Goal: Task Accomplishment & Management: Manage account settings

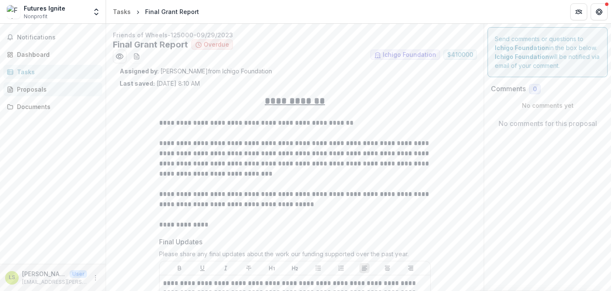
scroll to position [2335, 0]
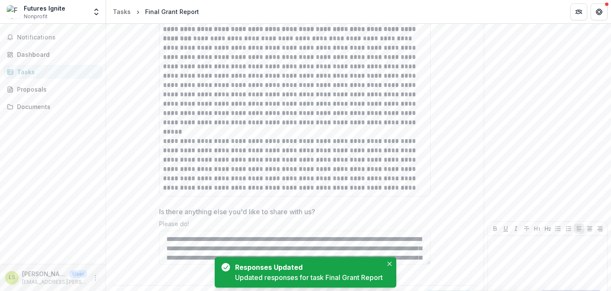
click at [96, 275] on icon "More" at bounding box center [95, 278] width 7 height 7
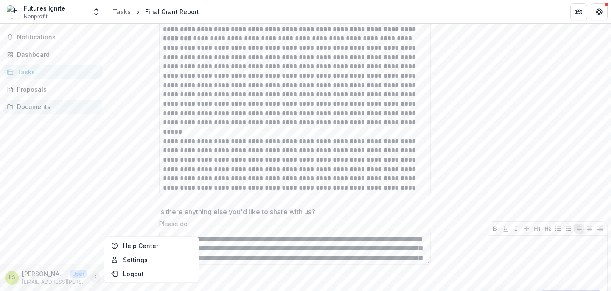
click at [41, 100] on link "Documents" at bounding box center [52, 107] width 99 height 14
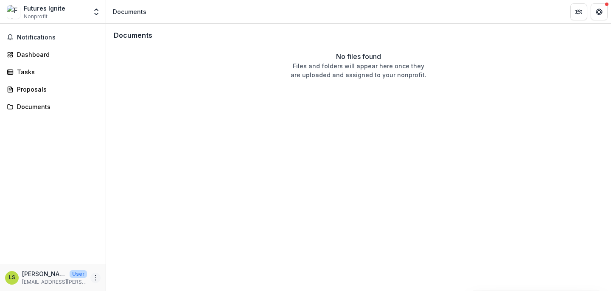
click at [94, 275] on icon "More" at bounding box center [95, 278] width 7 height 7
click at [119, 262] on link "Settings" at bounding box center [151, 260] width 91 height 14
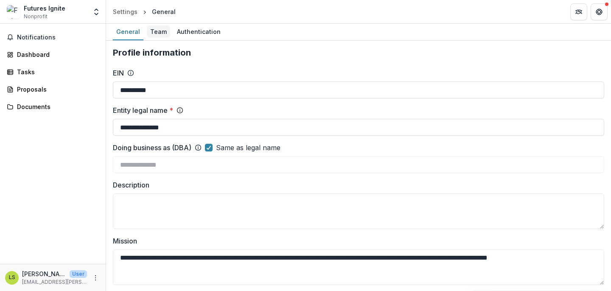
click at [156, 34] on div "Team" at bounding box center [158, 31] width 23 height 12
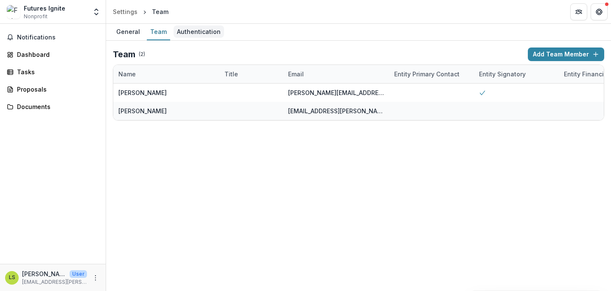
click at [195, 32] on div "Authentication" at bounding box center [199, 31] width 51 height 12
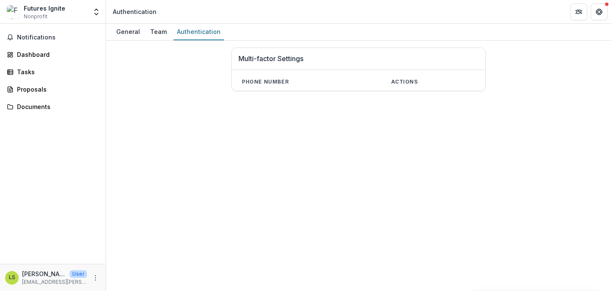
click at [46, 45] on div "Notifications Dashboard Tasks Proposals Documents" at bounding box center [53, 144] width 106 height 240
click at [43, 36] on span "Notifications" at bounding box center [58, 37] width 82 height 7
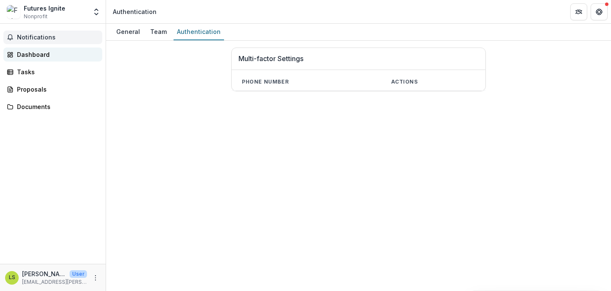
click at [43, 54] on div "Dashboard" at bounding box center [56, 54] width 79 height 9
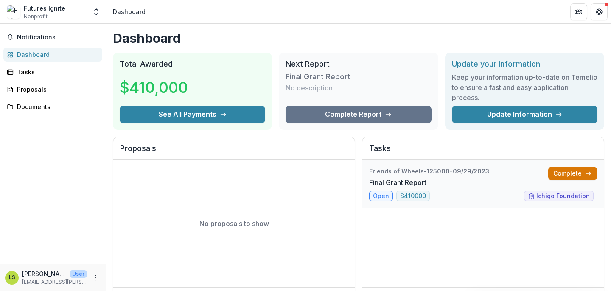
click at [561, 175] on link "Complete" at bounding box center [572, 174] width 49 height 14
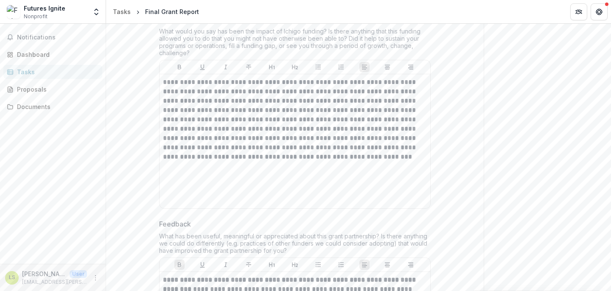
scroll to position [2335, 0]
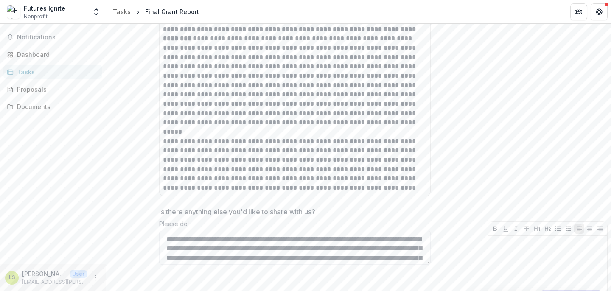
click at [67, 95] on link "Proposals" at bounding box center [52, 89] width 99 height 14
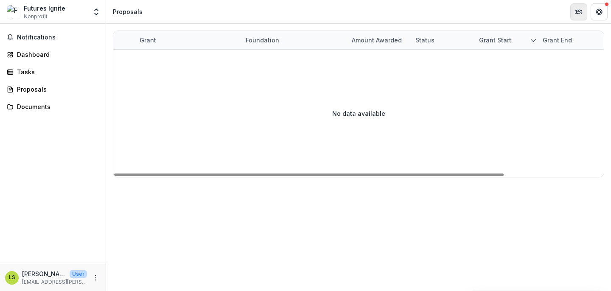
click at [576, 12] on icon "Partners" at bounding box center [579, 11] width 7 height 7
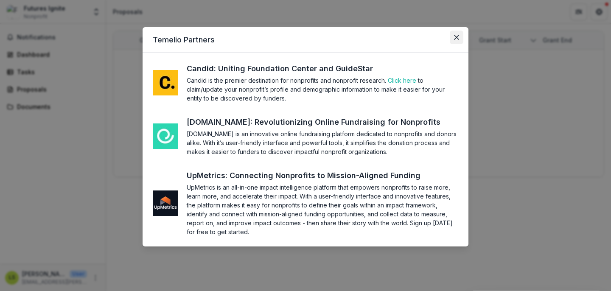
click at [459, 34] on button "Close" at bounding box center [457, 38] width 14 height 14
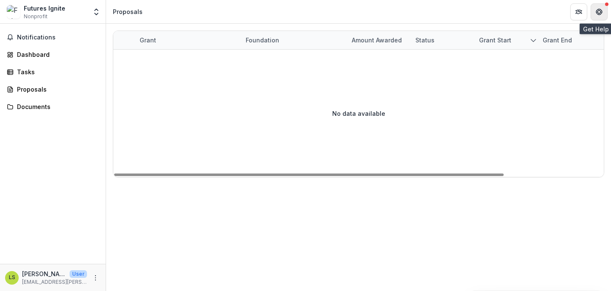
click at [596, 14] on icon "Get Help" at bounding box center [599, 11] width 7 height 7
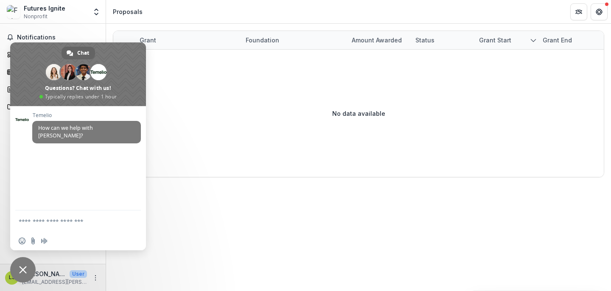
click at [289, 12] on header "Proposals" at bounding box center [358, 11] width 505 height 23
click at [107, 22] on header "Proposals" at bounding box center [358, 11] width 505 height 23
click at [28, 262] on span "Close chat" at bounding box center [22, 269] width 25 height 25
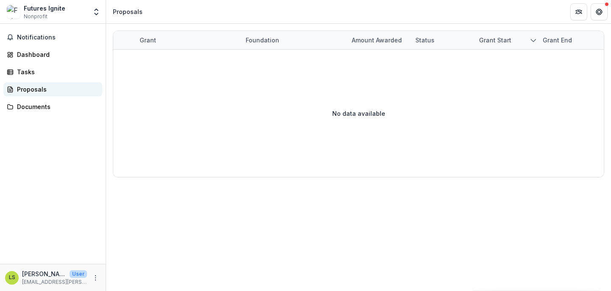
click at [56, 84] on link "Proposals" at bounding box center [52, 89] width 99 height 14
click at [51, 101] on link "Documents" at bounding box center [52, 107] width 99 height 14
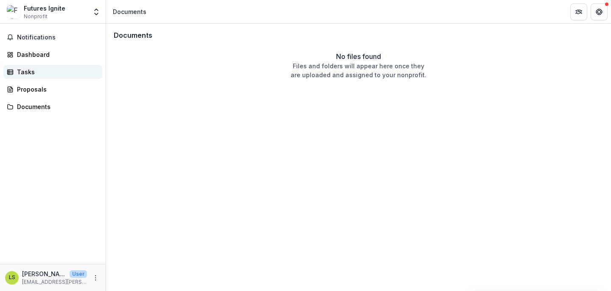
click at [41, 74] on div "Tasks" at bounding box center [56, 71] width 79 height 9
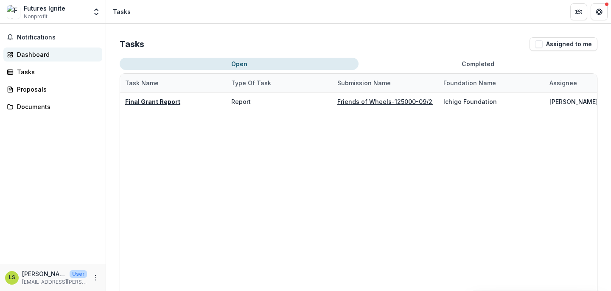
click at [35, 50] on div "Dashboard" at bounding box center [56, 54] width 79 height 9
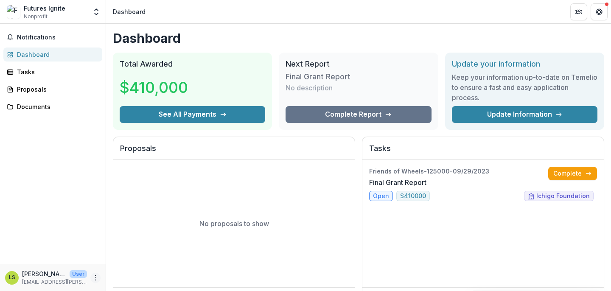
click at [98, 277] on icon "More" at bounding box center [95, 278] width 7 height 7
click at [116, 260] on icon at bounding box center [114, 259] width 7 height 7
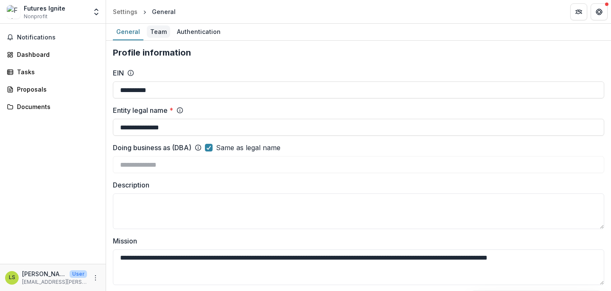
click at [160, 31] on div "Team" at bounding box center [158, 31] width 23 height 12
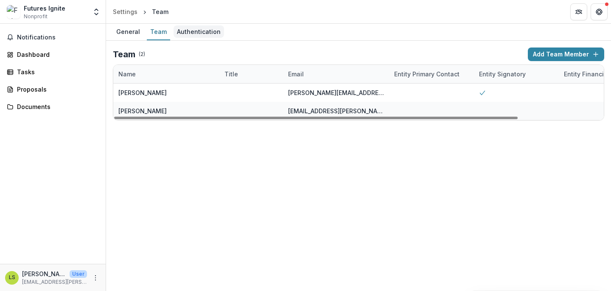
click at [193, 34] on div "Authentication" at bounding box center [199, 31] width 51 height 12
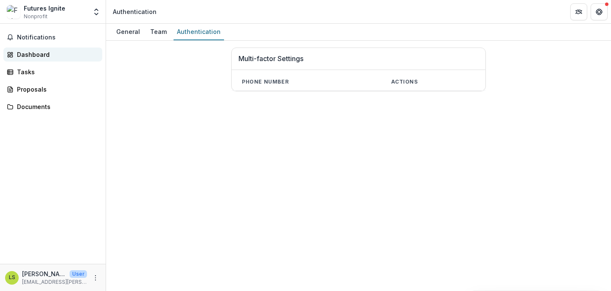
click at [31, 55] on div "Dashboard" at bounding box center [56, 54] width 79 height 9
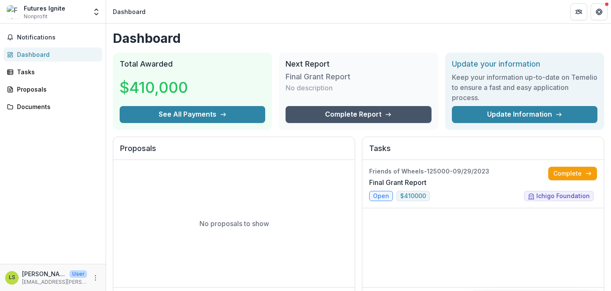
click at [323, 115] on link "Complete Report" at bounding box center [359, 114] width 146 height 17
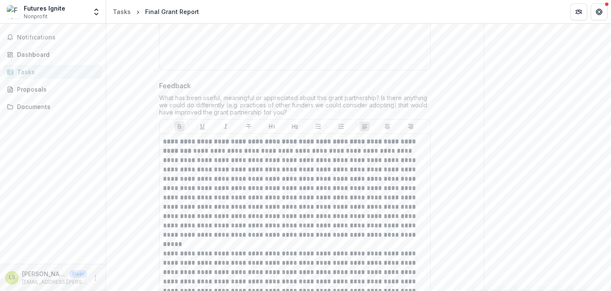
scroll to position [2335, 0]
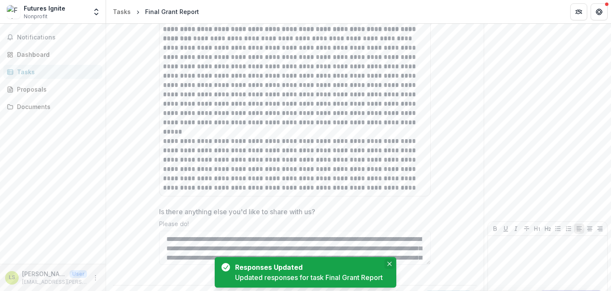
click at [391, 266] on icon "Close" at bounding box center [390, 264] width 4 height 4
